Goal: Information Seeking & Learning: Learn about a topic

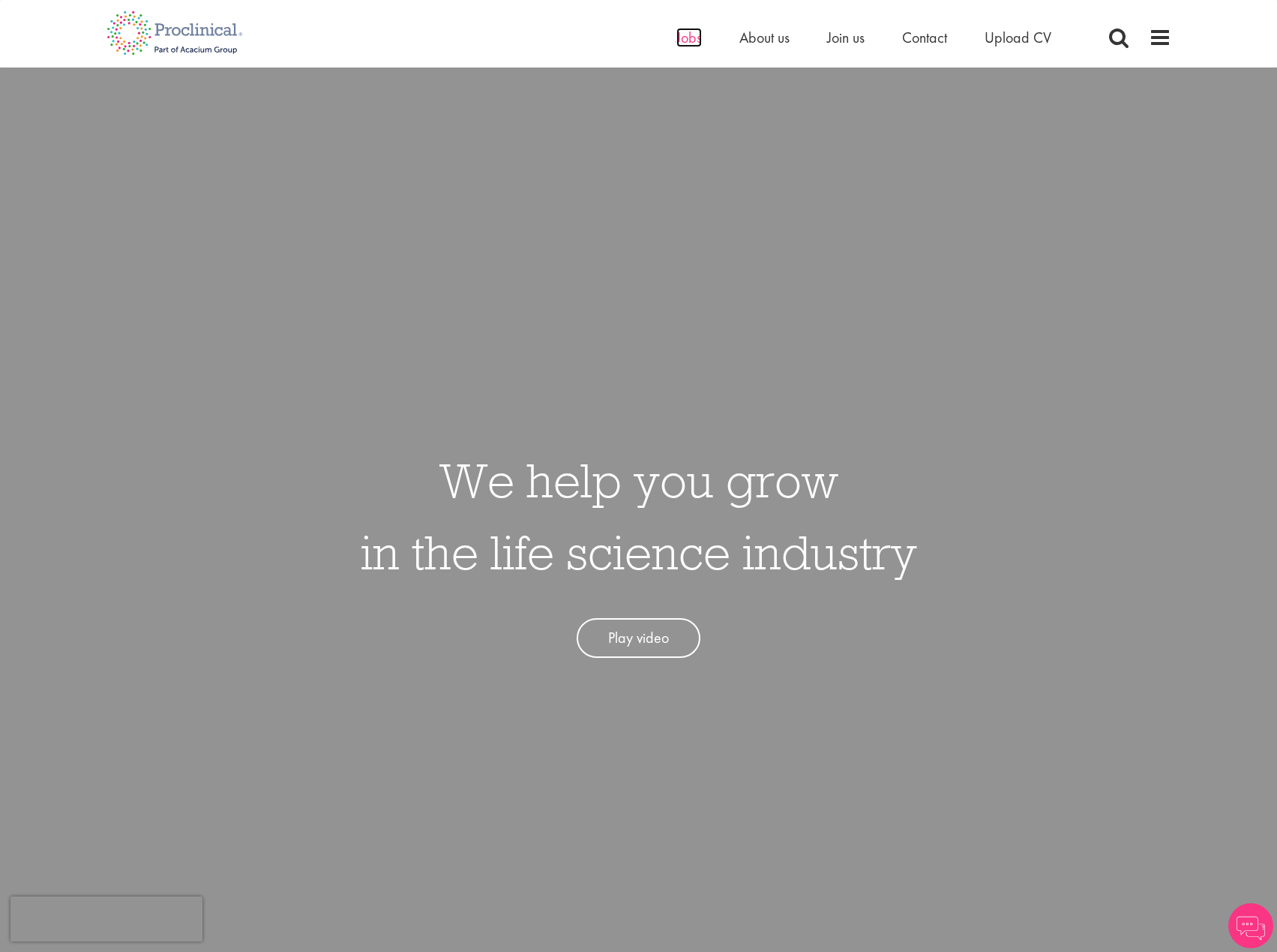
click at [683, 38] on span "Jobs" at bounding box center [689, 37] width 25 height 19
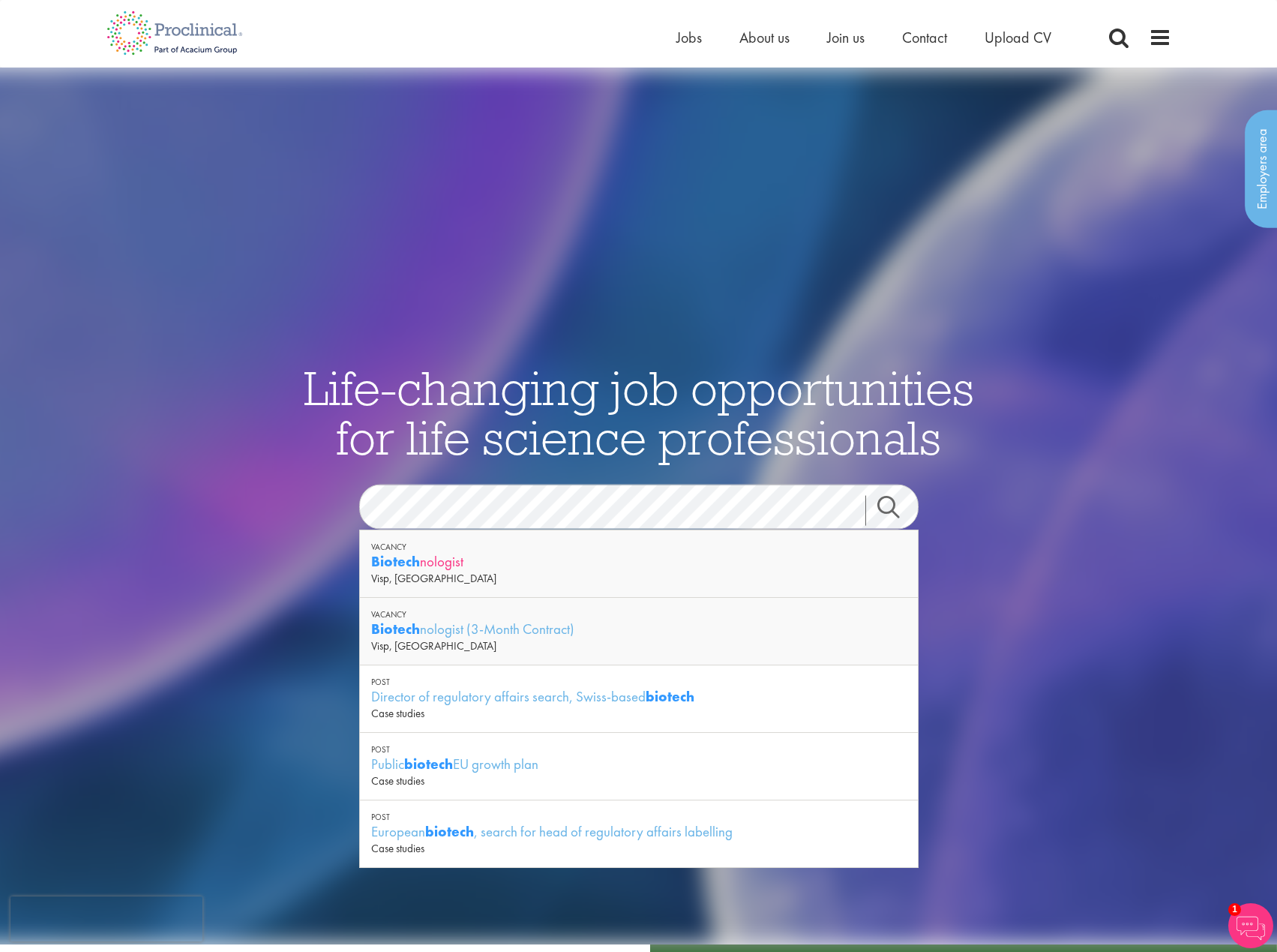
click at [501, 570] on div "Biotech nologist" at bounding box center [639, 561] width 536 height 19
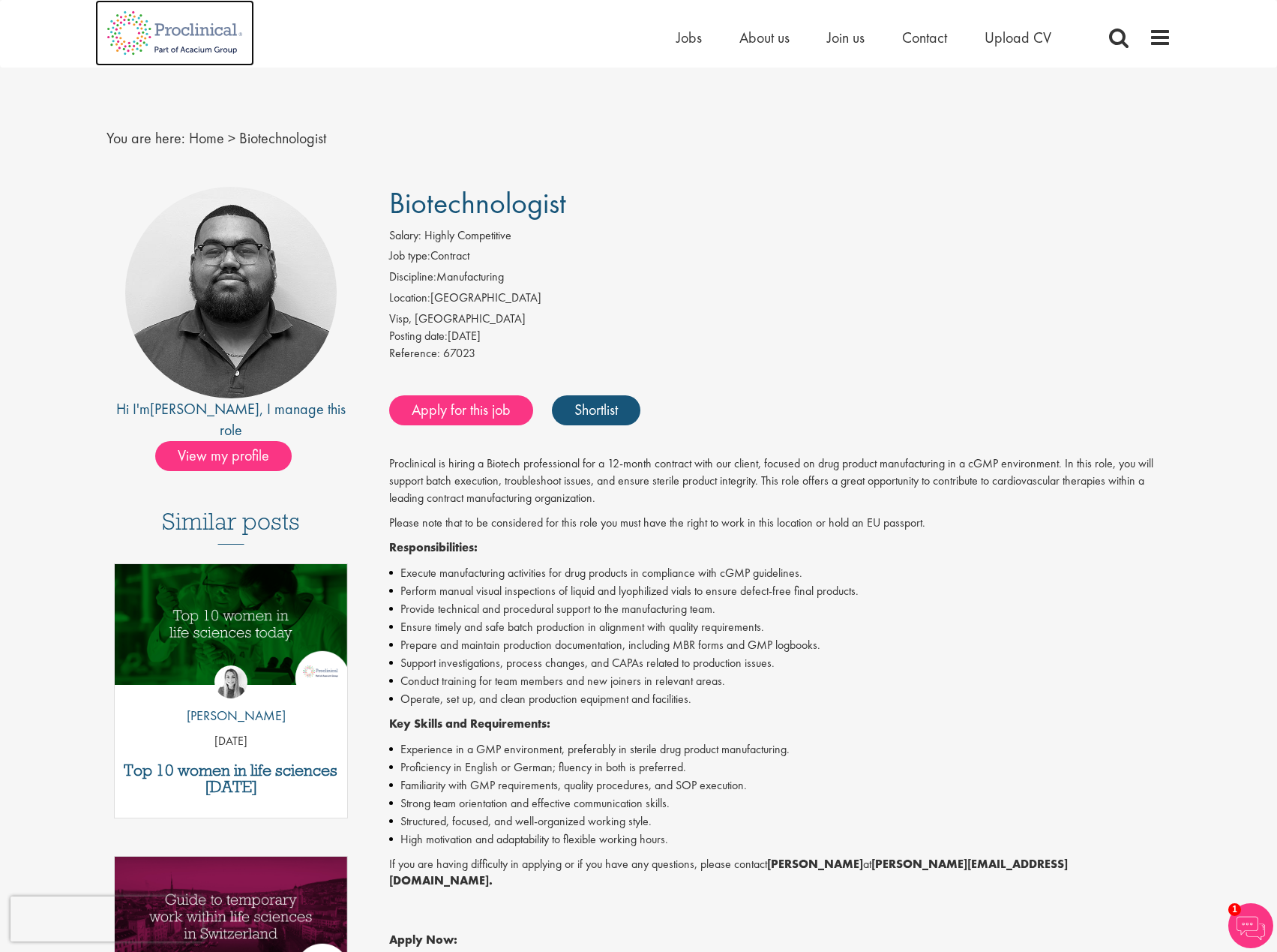
click at [175, 32] on img at bounding box center [174, 33] width 159 height 66
